Goal: Information Seeking & Learning: Learn about a topic

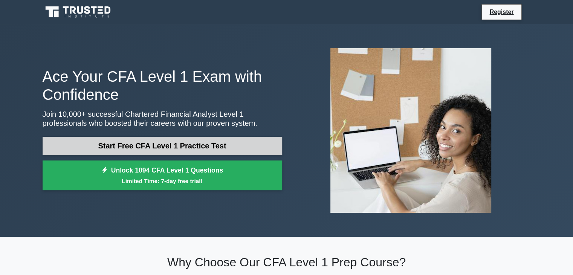
click at [175, 154] on link "Start Free CFA Level 1 Practice Test" at bounding box center [163, 146] width 240 height 18
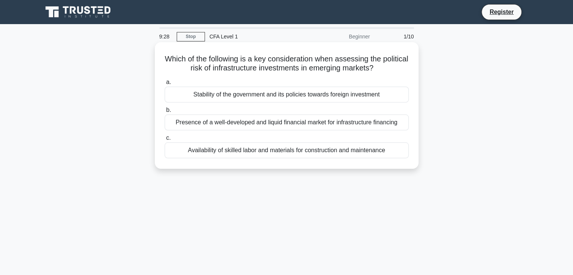
click at [231, 83] on label "a. Stability of the government and its policies towards foreign investment" at bounding box center [287, 90] width 244 height 25
click at [165, 83] on input "a. Stability of the government and its policies towards foreign investment" at bounding box center [165, 82] width 0 height 5
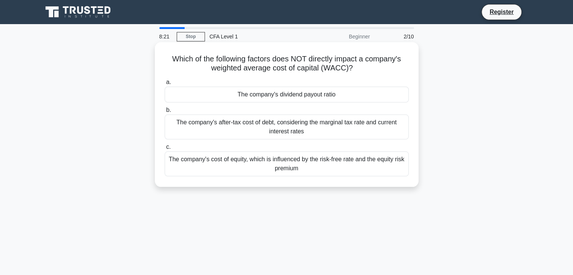
click at [266, 98] on div "The company's dividend payout ratio" at bounding box center [287, 95] width 244 height 16
click at [165, 85] on input "a. The company's dividend payout ratio" at bounding box center [165, 82] width 0 height 5
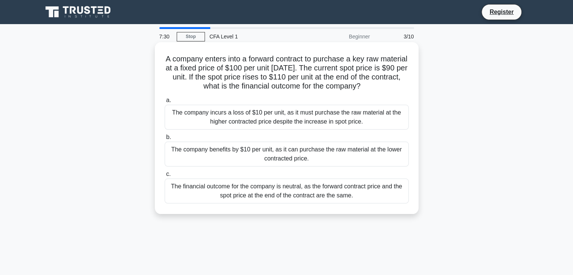
click at [227, 152] on div "The company benefits by $10 per unit, as it can purchase the raw material at th…" at bounding box center [287, 154] width 244 height 25
click at [165, 140] on input "b. The company benefits by $10 per unit, as it can purchase the raw material at…" at bounding box center [165, 137] width 0 height 5
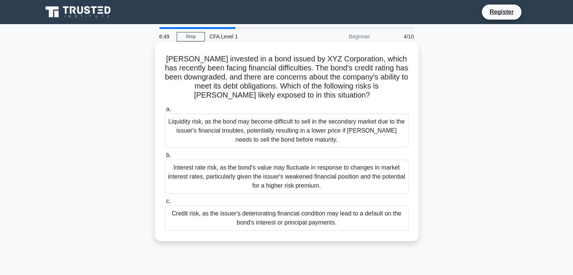
click at [298, 217] on div "Credit risk, as the issuer's deteriorating financial condition may lead to a de…" at bounding box center [287, 218] width 244 height 25
click at [165, 204] on input "c. Credit risk, as the issuer's deteriorating financial condition may lead to a…" at bounding box center [165, 201] width 0 height 5
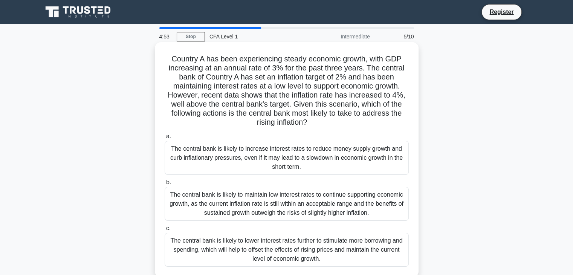
click at [266, 156] on div "The central bank is likely to increase interest rates to reduce money supply gr…" at bounding box center [287, 158] width 244 height 34
click at [165, 139] on input "a. The central bank is likely to increase interest rates to reduce money supply…" at bounding box center [165, 136] width 0 height 5
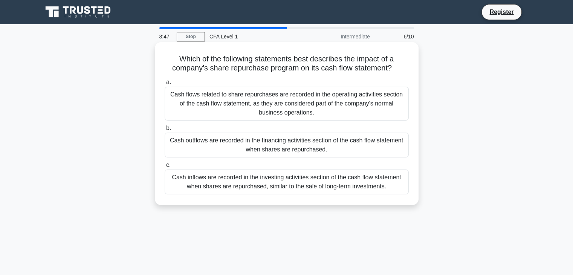
click at [336, 148] on div "Cash outflows are recorded in the financing activities section of the cash flow…" at bounding box center [287, 145] width 244 height 25
click at [165, 131] on input "b. Cash outflows are recorded in the financing activities section of the cash f…" at bounding box center [165, 128] width 0 height 5
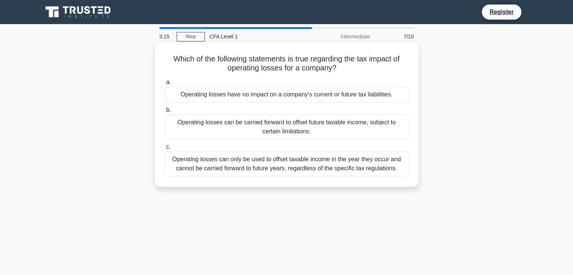
click at [310, 166] on div "Operating losses can only be used to offset taxable income in the year they occ…" at bounding box center [287, 163] width 244 height 25
click at [165, 150] on input "c. Operating losses can only be used to offset taxable income in the year they …" at bounding box center [165, 147] width 0 height 5
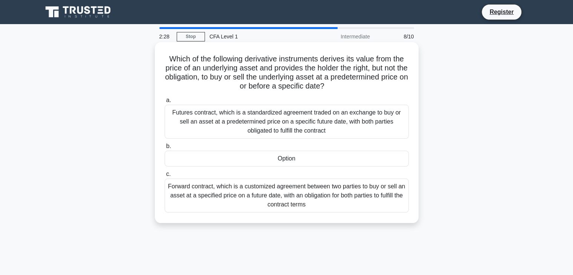
click at [284, 162] on div "Option" at bounding box center [287, 159] width 244 height 16
click at [165, 149] on input "b. Option" at bounding box center [165, 146] width 0 height 5
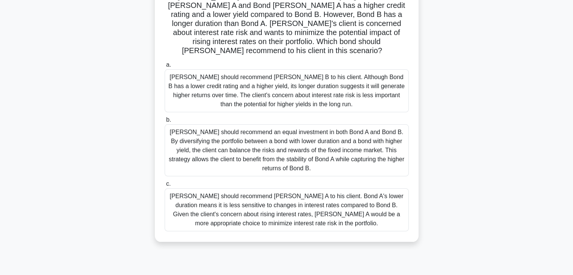
scroll to position [113, 0]
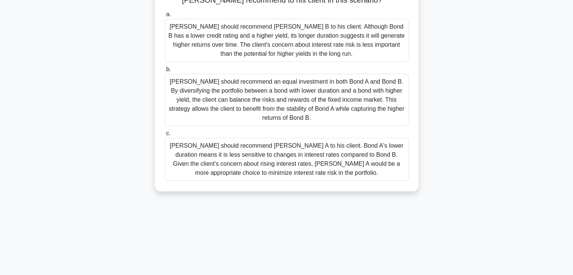
click at [332, 157] on div "Tom should recommend Bond A to his client. Bond A's lower duration means it is …" at bounding box center [287, 159] width 244 height 43
click at [165, 136] on input "c. Tom should recommend Bond A to his client. Bond A's lower duration means it …" at bounding box center [165, 133] width 0 height 5
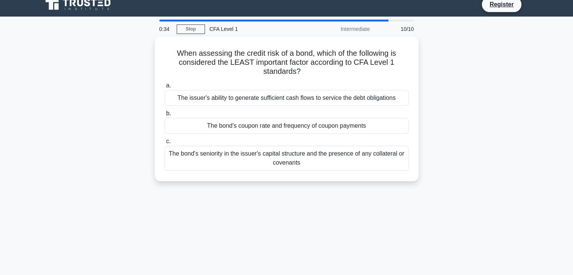
scroll to position [0, 0]
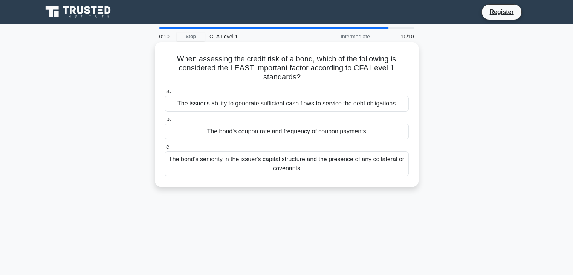
click at [291, 134] on div "The bond's coupon rate and frequency of coupon payments" at bounding box center [287, 132] width 244 height 16
click at [165, 122] on input "b. The bond's coupon rate and frequency of coupon payments" at bounding box center [165, 119] width 0 height 5
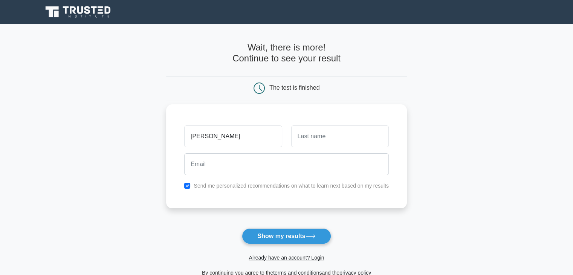
type input "dhanuka"
click at [351, 139] on input "text" at bounding box center [340, 136] width 98 height 22
type input "Munamalpe Widanagamage"
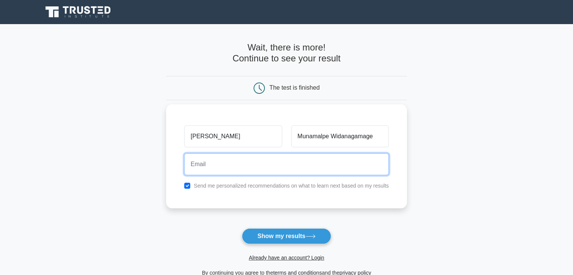
click at [283, 165] on input "email" at bounding box center [286, 164] width 205 height 22
type input "orgferoz@gmail.com"
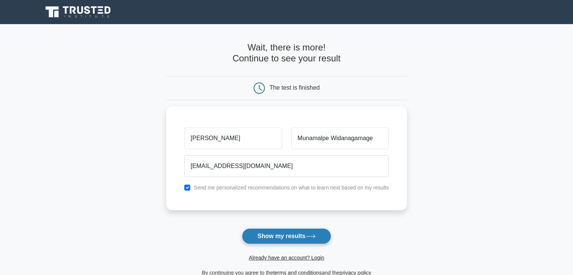
click at [288, 235] on button "Show my results" at bounding box center [286, 236] width 89 height 16
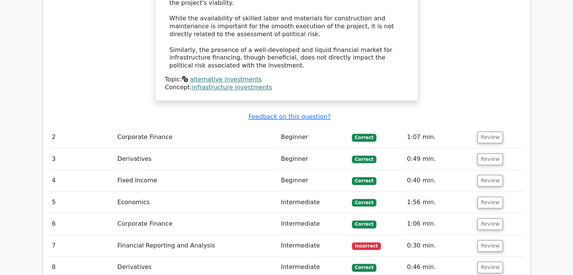
scroll to position [867, 0]
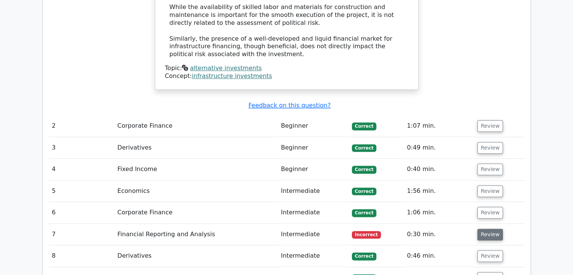
click at [484, 229] on button "Review" at bounding box center [490, 235] width 26 height 12
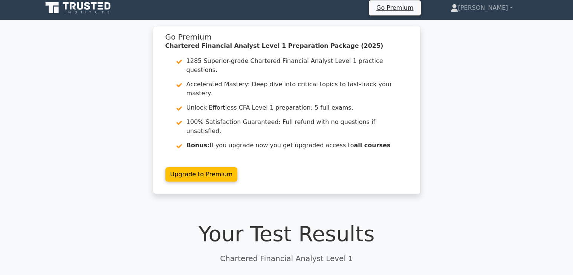
scroll to position [0, 0]
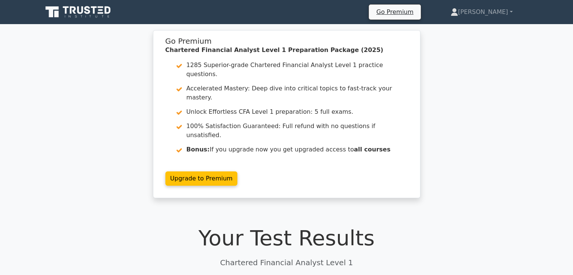
click at [102, 16] on icon at bounding box center [79, 12] width 72 height 14
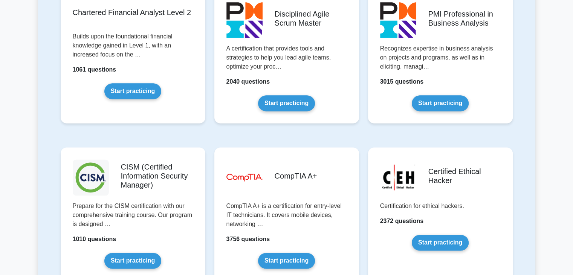
scroll to position [980, 0]
